Goal: Task Accomplishment & Management: Manage account settings

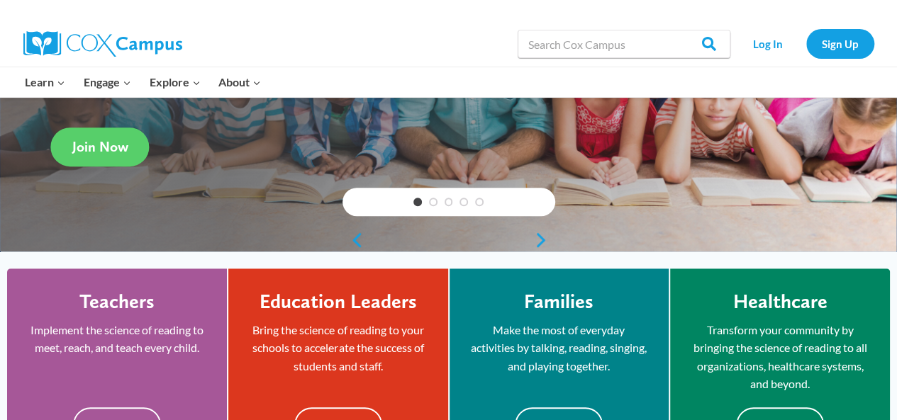
scroll to position [233, 0]
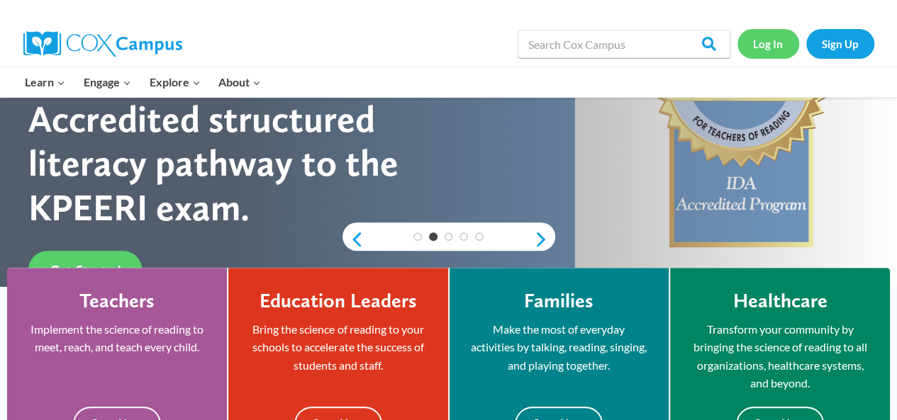
click at [767, 40] on link "Log In" at bounding box center [768, 43] width 62 height 29
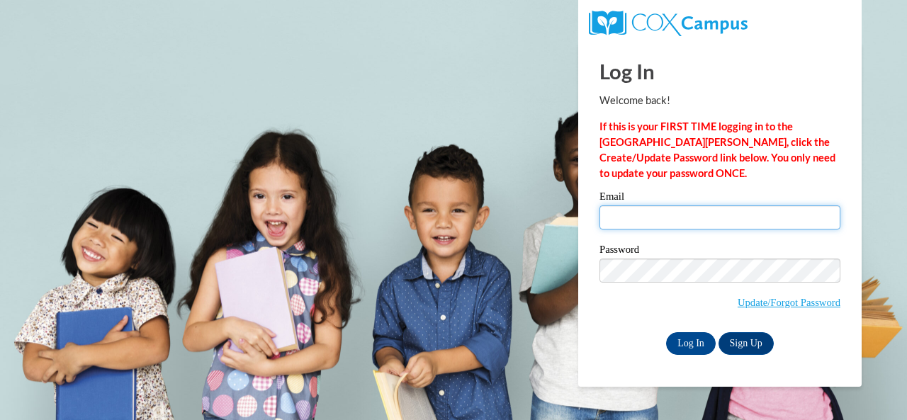
click at [639, 221] on input "Email" at bounding box center [720, 218] width 241 height 24
type input "[PERSON_NAME][EMAIL_ADDRESS][DOMAIN_NAME]"
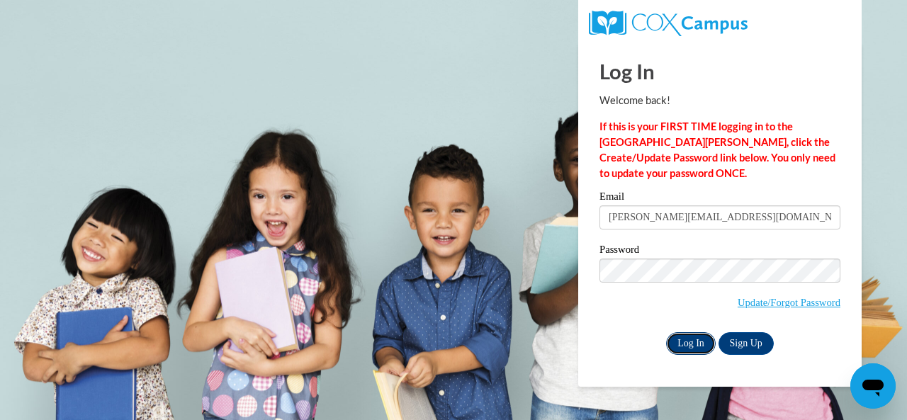
click at [689, 342] on input "Log In" at bounding box center [691, 343] width 50 height 23
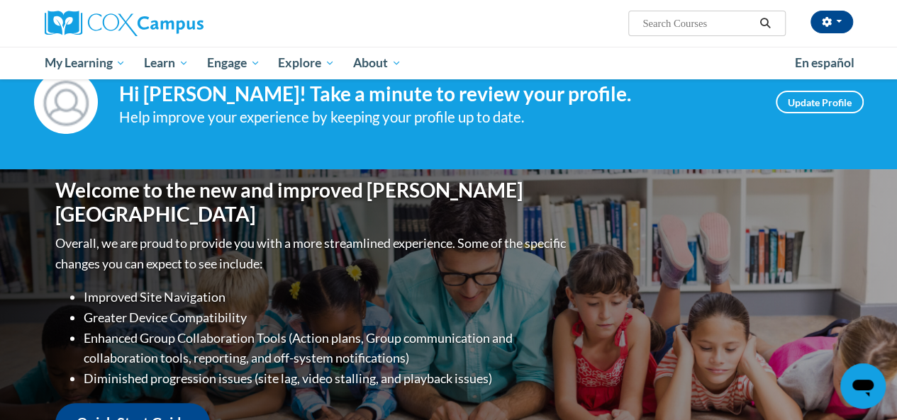
scroll to position [43, 0]
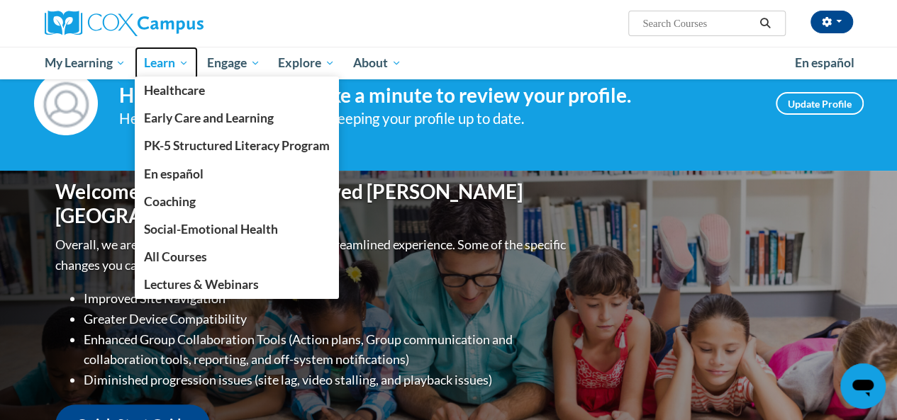
click at [157, 53] on link "Learn" at bounding box center [166, 63] width 63 height 33
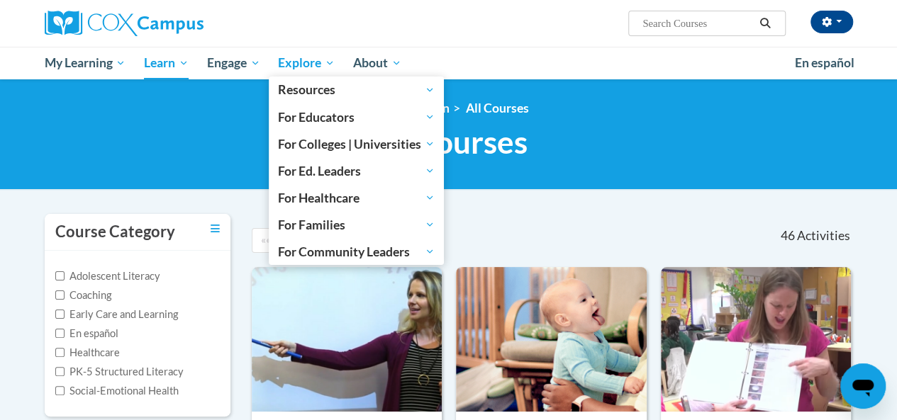
click at [306, 66] on span "Explore" at bounding box center [306, 63] width 57 height 17
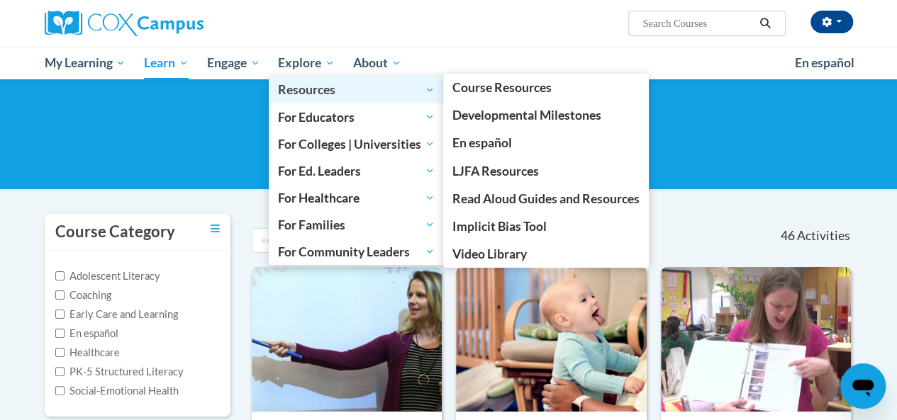
click at [301, 90] on span "Resources" at bounding box center [356, 90] width 157 height 17
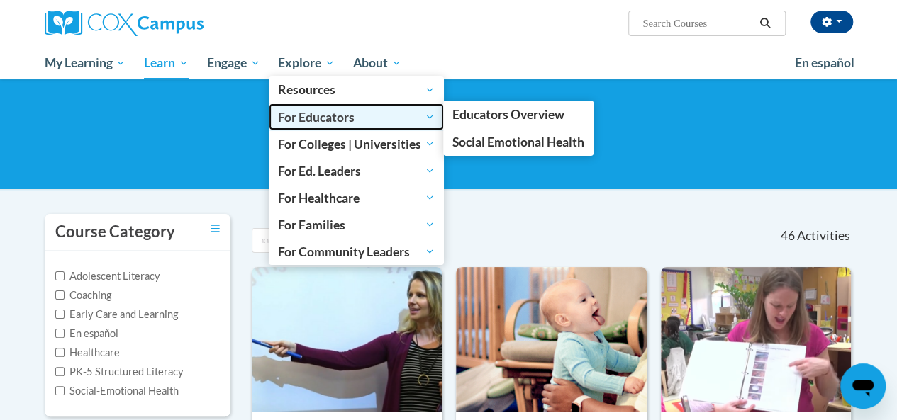
click at [318, 115] on span "For Educators" at bounding box center [356, 116] width 157 height 17
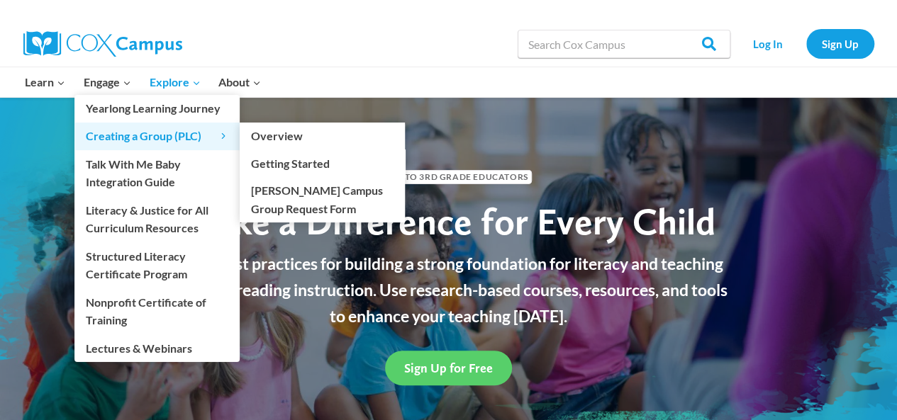
click at [109, 130] on span "Creating a Group (PLC) Expand" at bounding box center [157, 136] width 142 height 18
